Goal: Navigation & Orientation: Find specific page/section

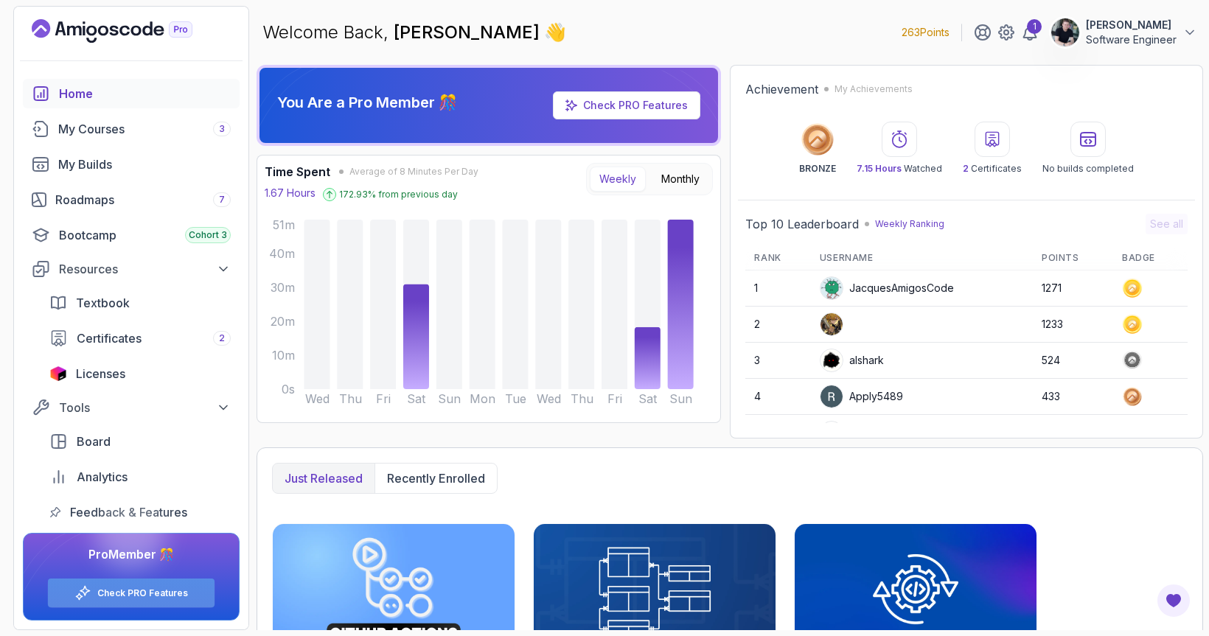
click at [171, 594] on link "Check PRO Features" at bounding box center [142, 594] width 91 height 12
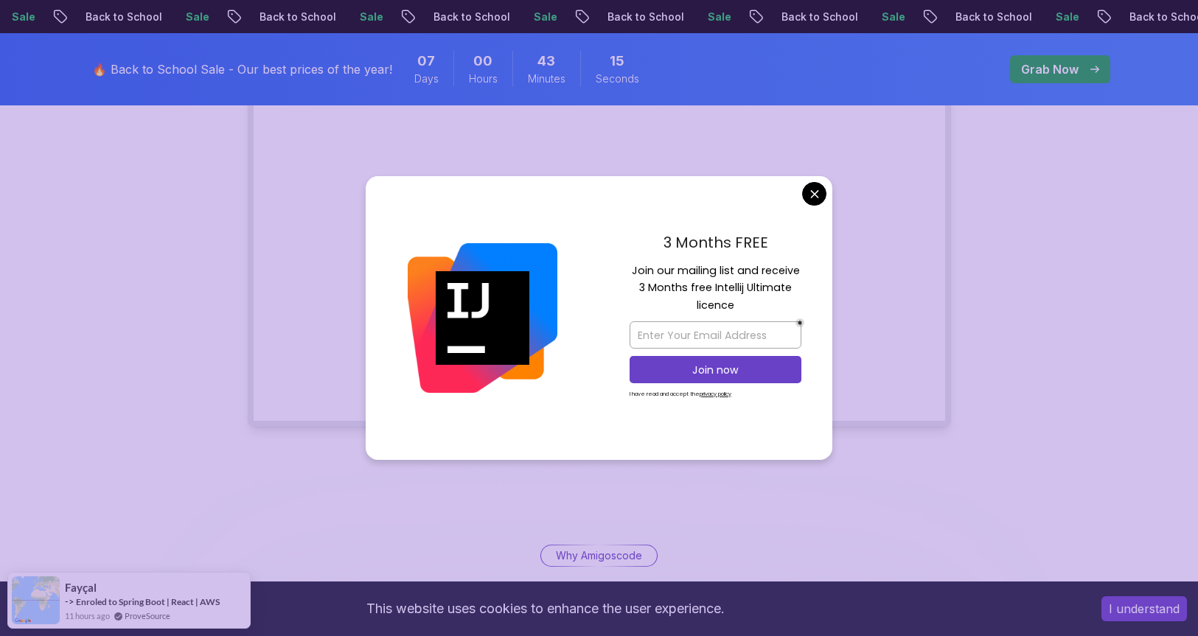
scroll to position [392, 0]
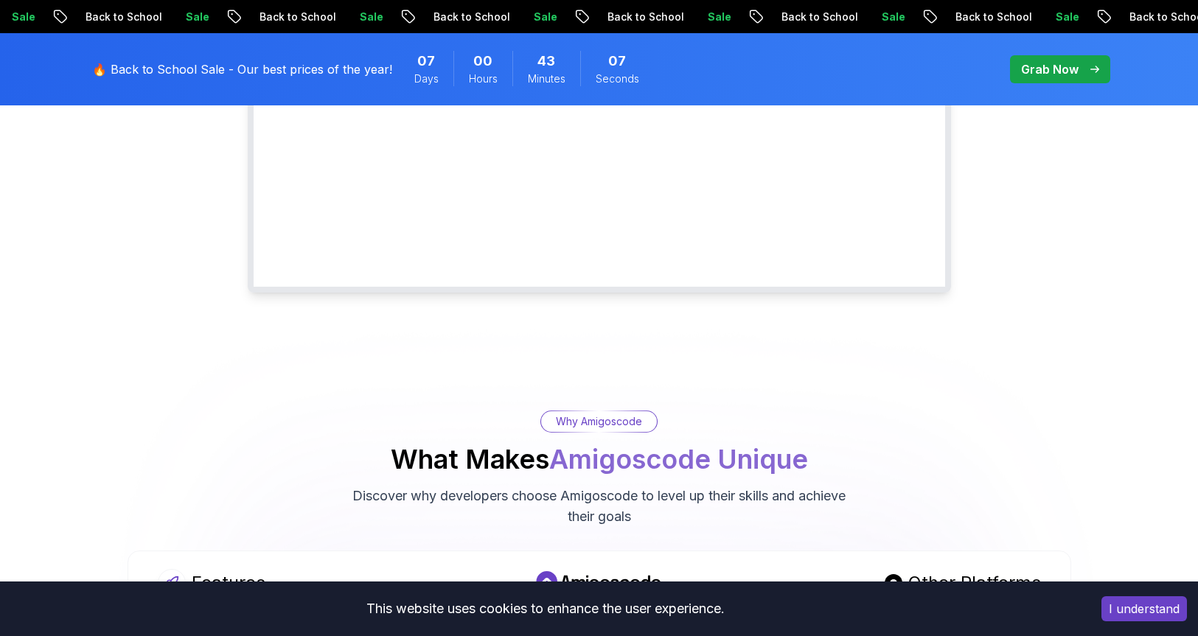
scroll to position [0, 0]
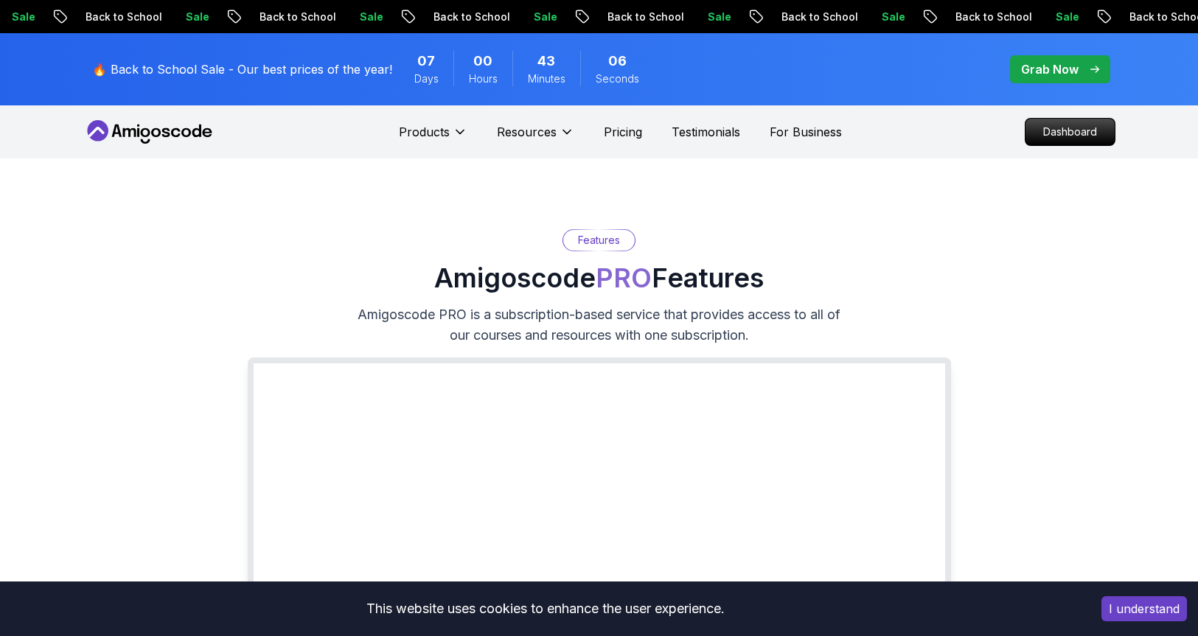
click at [1090, 74] on div "Grab Now" at bounding box center [1060, 69] width 78 height 18
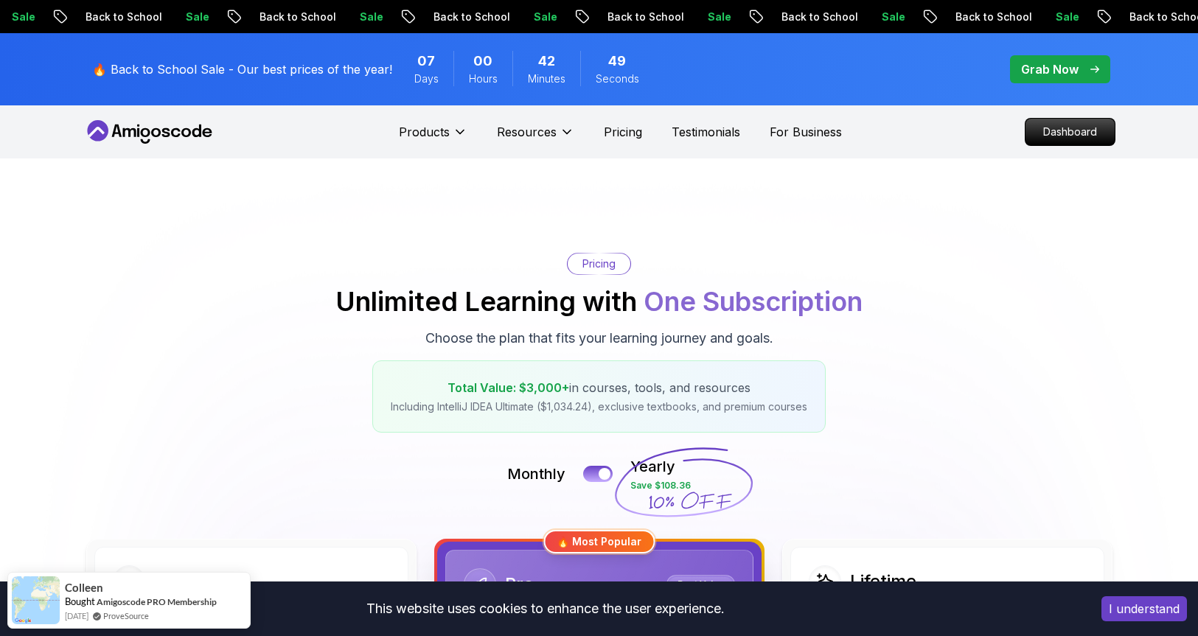
click at [173, 124] on icon at bounding box center [149, 132] width 133 height 24
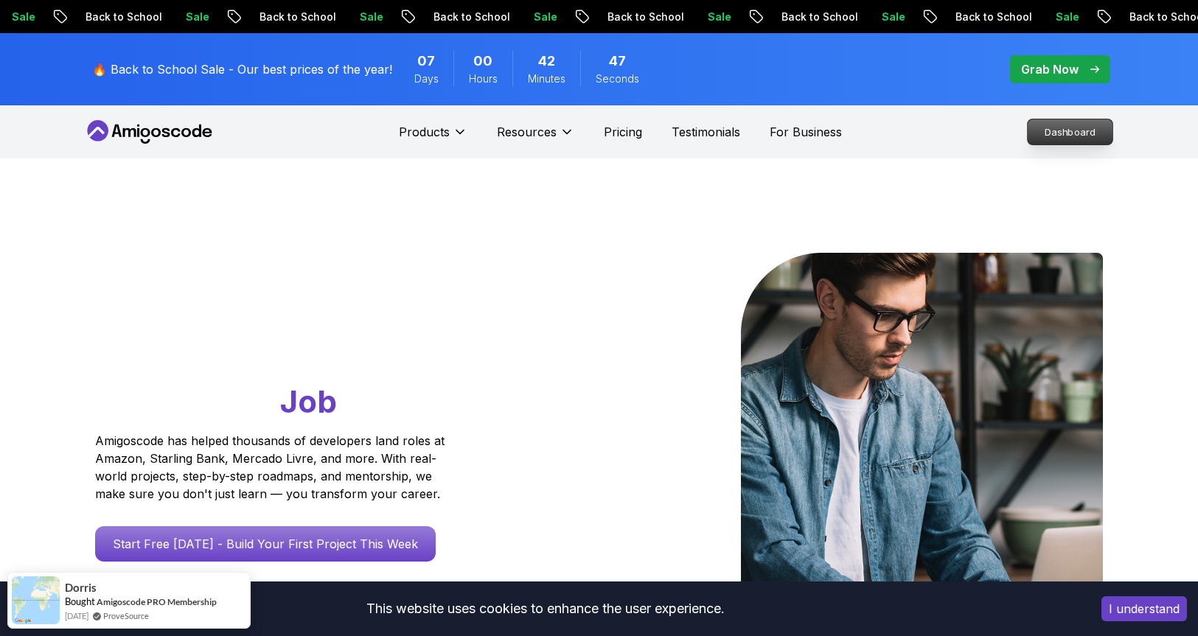
click at [1106, 128] on p "Dashboard" at bounding box center [1070, 131] width 85 height 25
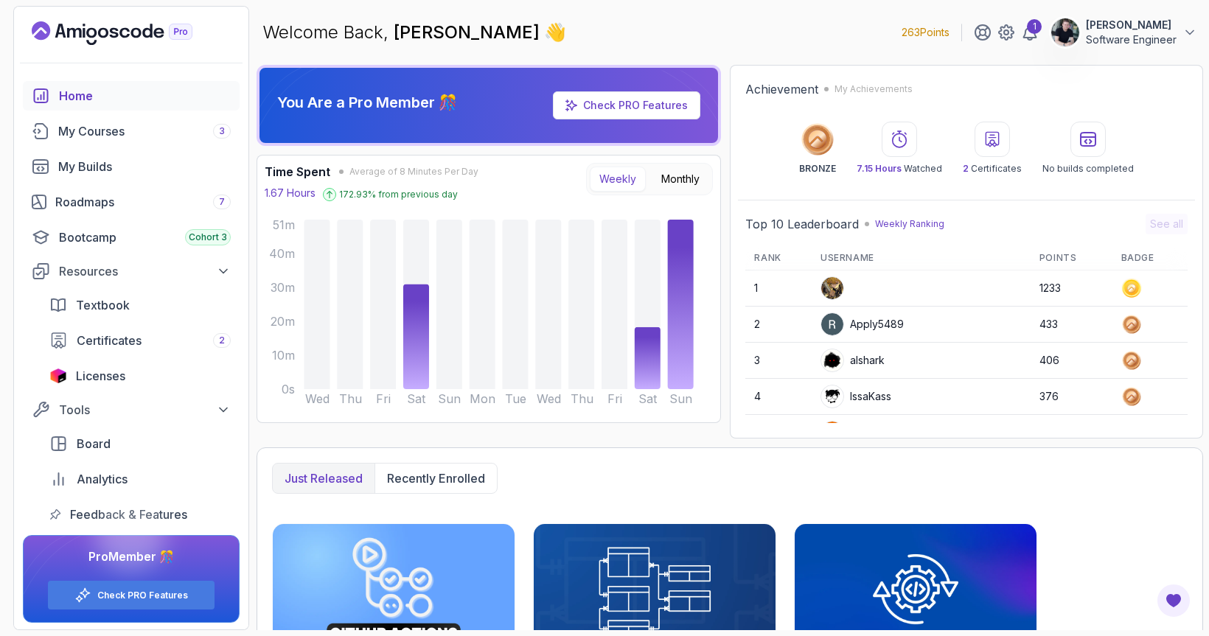
click at [695, 38] on div "Welcome Back, [PERSON_NAME] 👋 263 Points 1 [PERSON_NAME] Software Engineer" at bounding box center [730, 32] width 947 height 53
click at [1033, 33] on div "1" at bounding box center [1034, 26] width 15 height 15
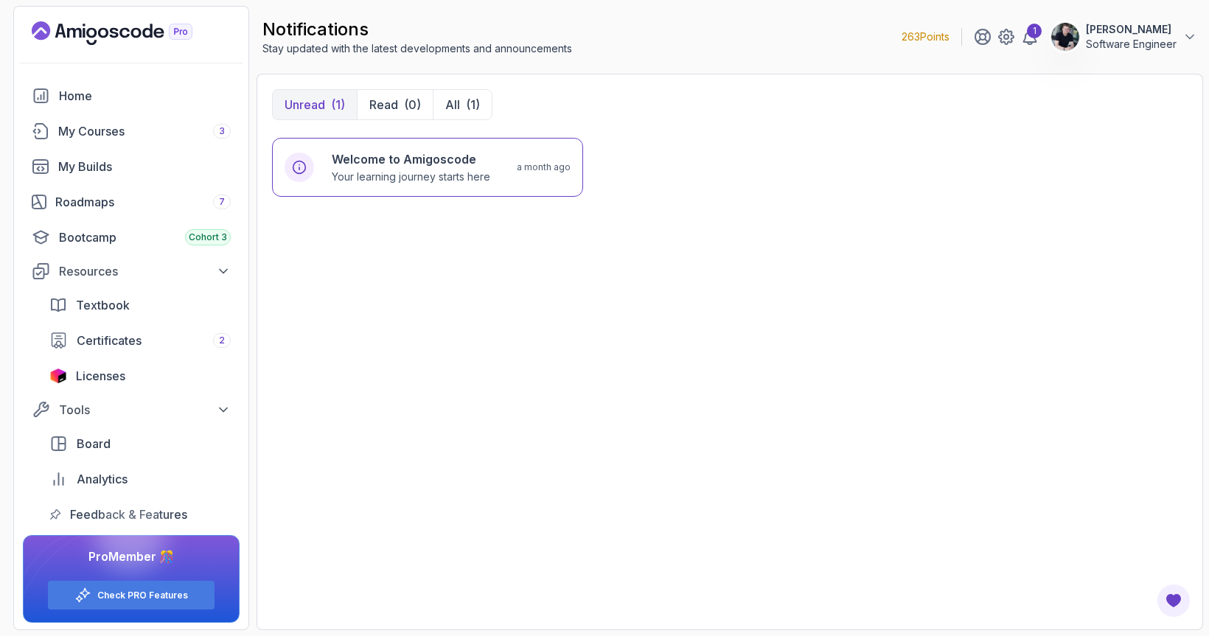
click at [102, 24] on icon "Landing page" at bounding box center [112, 33] width 161 height 24
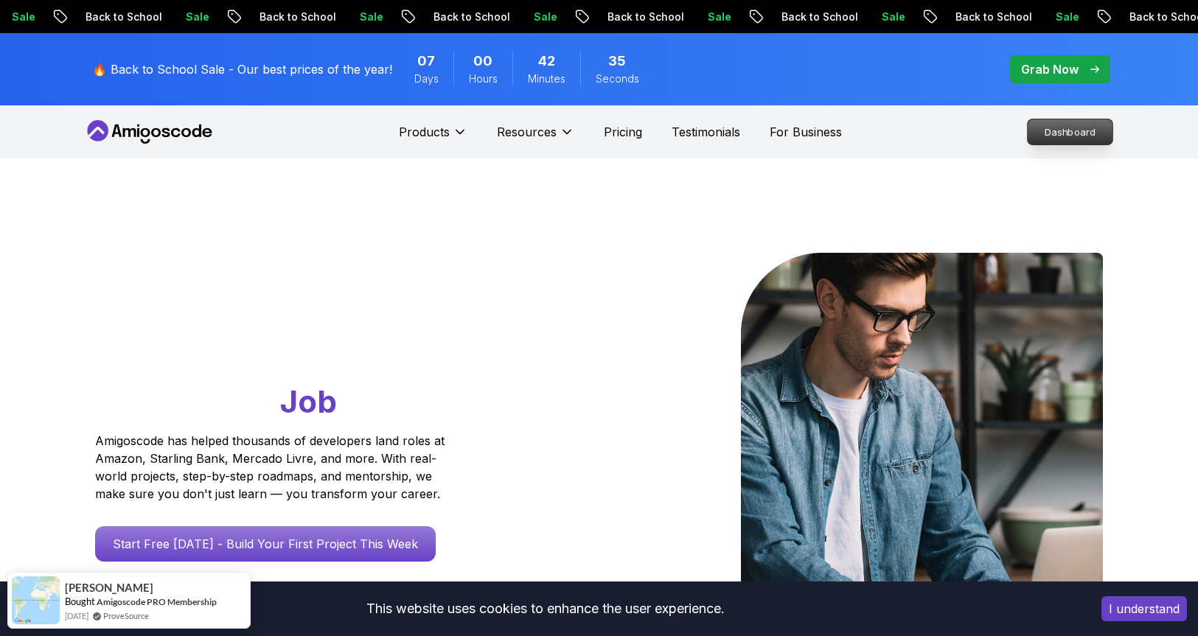
click at [1060, 128] on p "Dashboard" at bounding box center [1070, 131] width 85 height 25
